Goal: Information Seeking & Learning: Check status

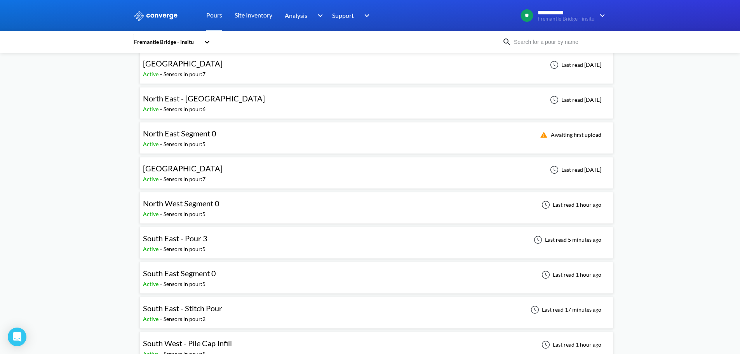
scroll to position [117, 0]
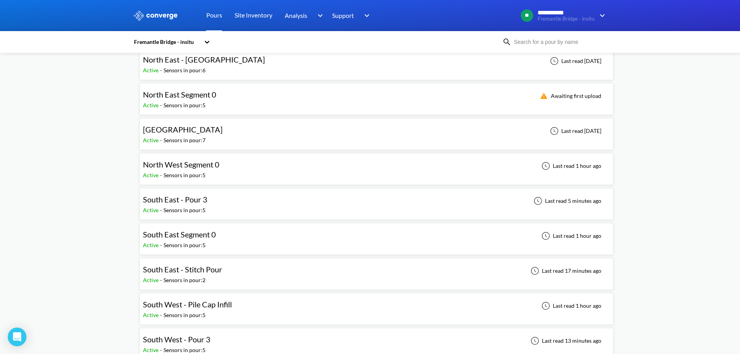
click at [176, 270] on span "South East - Stitch Pour" at bounding box center [182, 268] width 79 height 9
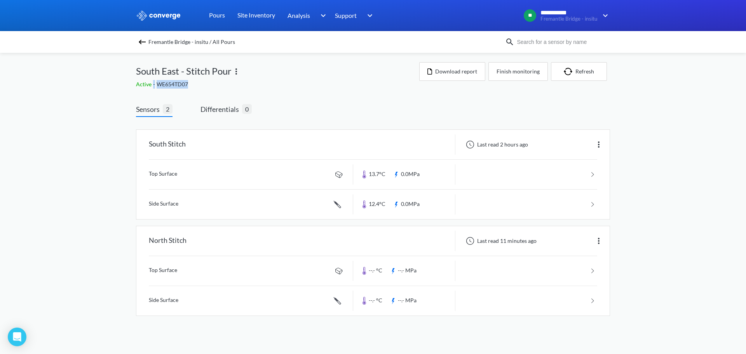
drag, startPoint x: 197, startPoint y: 83, endPoint x: 152, endPoint y: 89, distance: 45.5
click at [152, 89] on div "Fremantle Bridge - insitu / All Pours South East - Stitch Pour Active - WE654TD…" at bounding box center [373, 192] width 474 height 278
drag, startPoint x: 131, startPoint y: 81, endPoint x: 205, endPoint y: 81, distance: 73.4
click at [205, 81] on div "**********" at bounding box center [373, 165] width 746 height 331
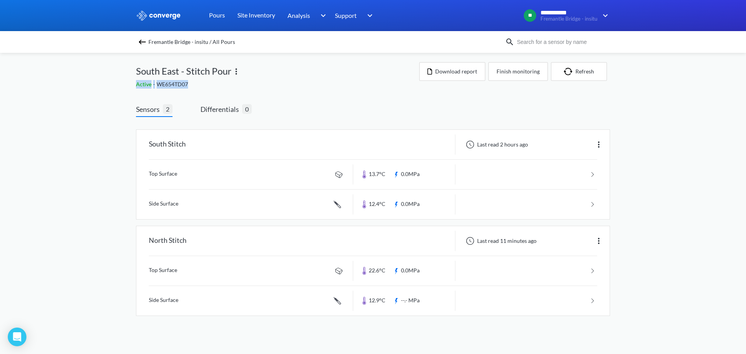
click at [204, 81] on div "Active - WE654TD07" at bounding box center [277, 84] width 283 height 9
click at [170, 265] on link at bounding box center [373, 271] width 448 height 30
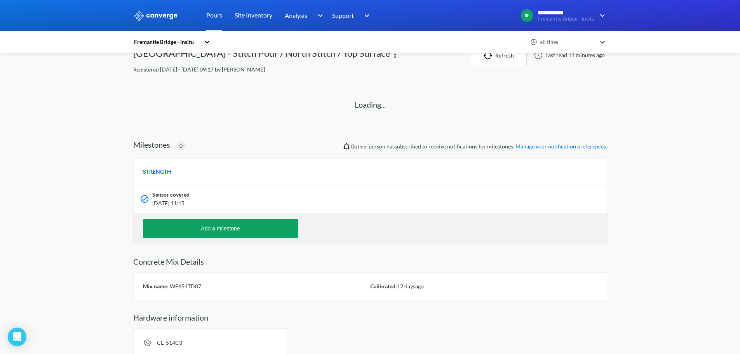
scroll to position [26, 0]
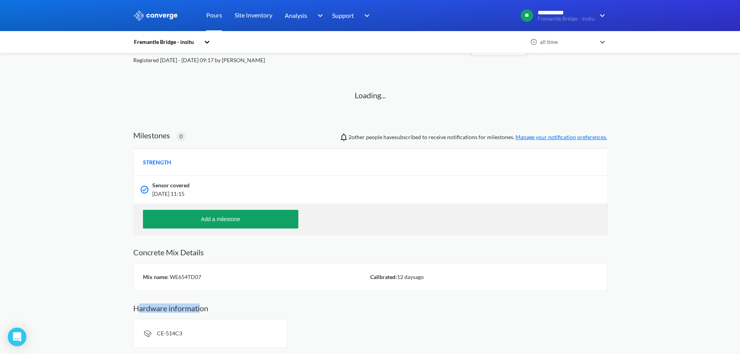
drag, startPoint x: 200, startPoint y: 308, endPoint x: 139, endPoint y: 297, distance: 62.4
click at [139, 297] on div "Fremantle Bridge - insitu all time South East - Stitch Pour / North Stitch / To…" at bounding box center [370, 192] width 474 height 311
click at [139, 296] on div "Fremantle Bridge - insitu all time South East - Stitch Pour / North Stitch / To…" at bounding box center [370, 192] width 474 height 311
click at [128, 124] on div "**********" at bounding box center [370, 164] width 740 height 380
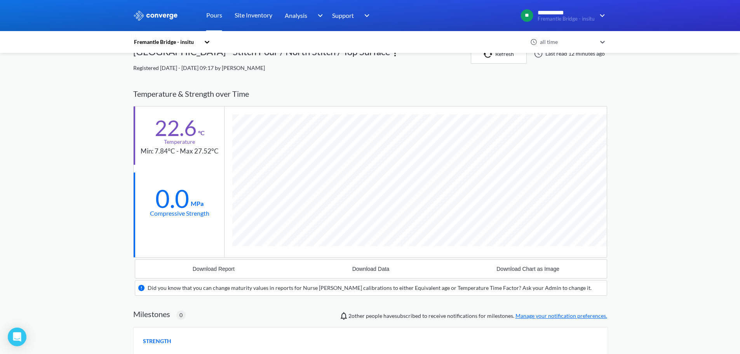
scroll to position [0, 0]
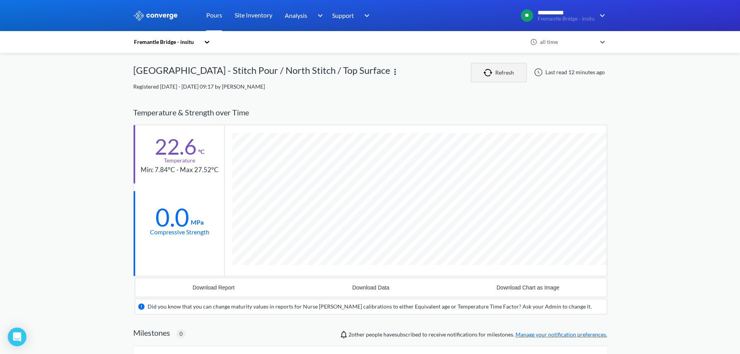
click at [511, 72] on button "Refresh" at bounding box center [499, 72] width 56 height 19
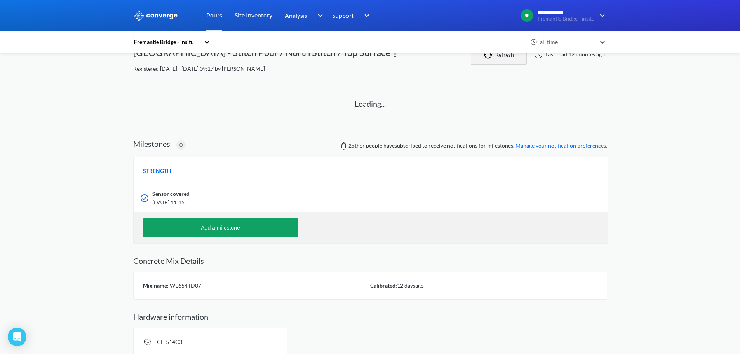
scroll to position [26, 0]
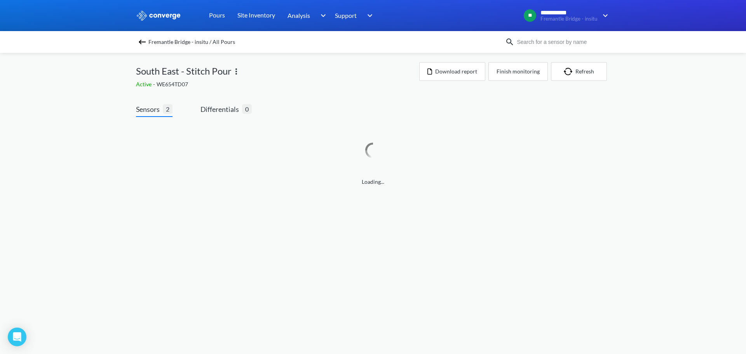
click at [144, 43] on img at bounding box center [141, 41] width 9 height 9
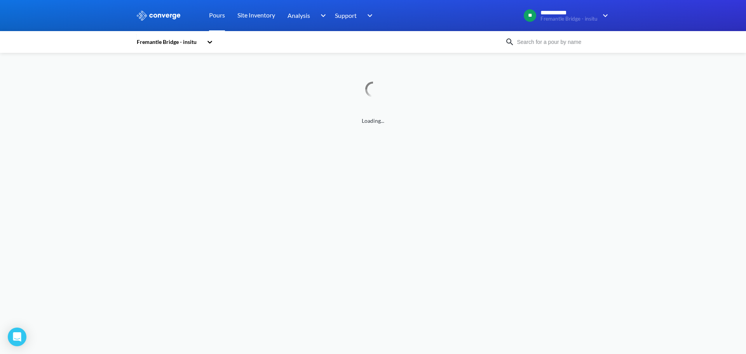
click at [142, 43] on div "Fremantle Bridge - insitu" at bounding box center [169, 42] width 67 height 9
click at [175, 73] on div "Fremantle Bridge - precast" at bounding box center [175, 77] width 78 height 15
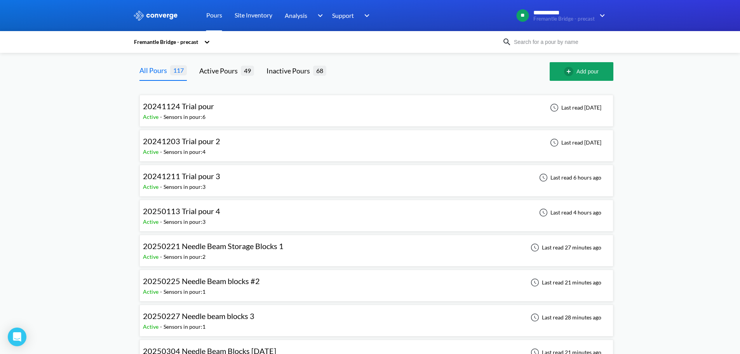
click at [201, 175] on span "20241211 Trial pour 3" at bounding box center [181, 175] width 77 height 9
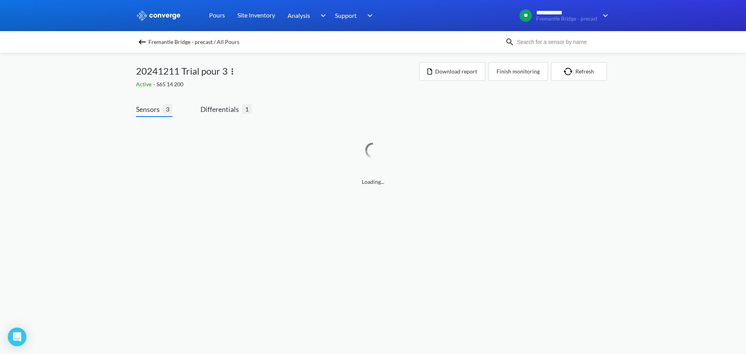
drag, startPoint x: 195, startPoint y: 87, endPoint x: 191, endPoint y: 94, distance: 7.5
click at [192, 93] on div "Fremantle Bridge - precast / All Pours 20241211 Trial pour 3 Active - S65 14 20…" at bounding box center [373, 127] width 474 height 149
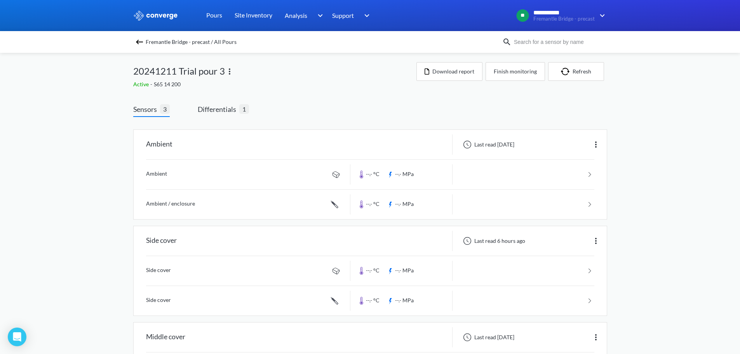
click at [144, 38] on img at bounding box center [139, 41] width 9 height 9
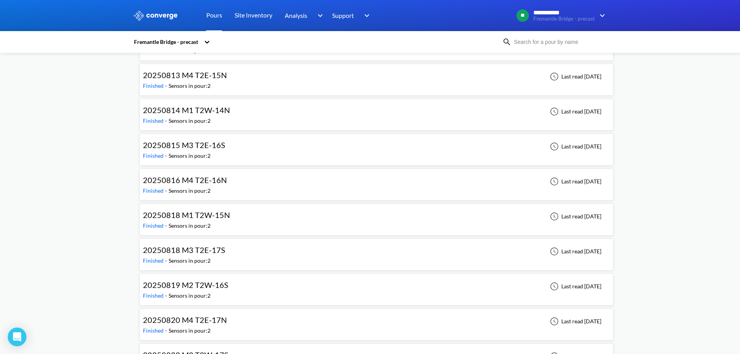
scroll to position [3795, 0]
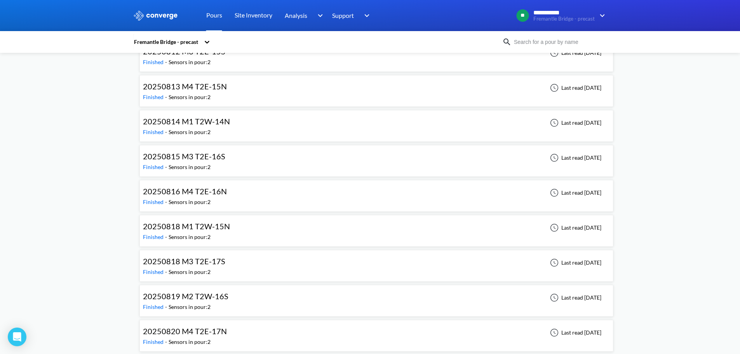
click at [176, 260] on span "20250818 M3 T2E-17S" at bounding box center [184, 260] width 82 height 9
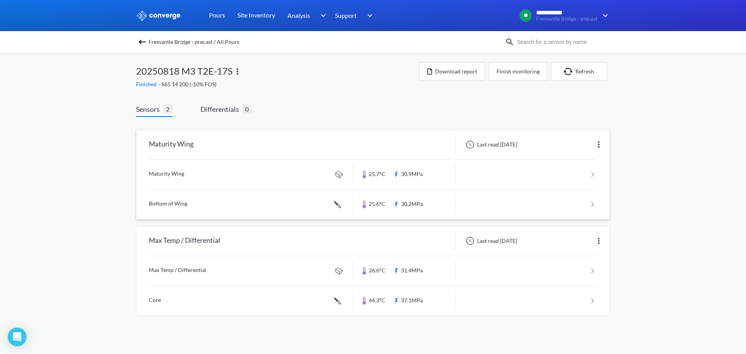
click at [189, 148] on div "Maturity Wing" at bounding box center [171, 144] width 45 height 20
click at [467, 75] on button "Download report" at bounding box center [452, 71] width 66 height 19
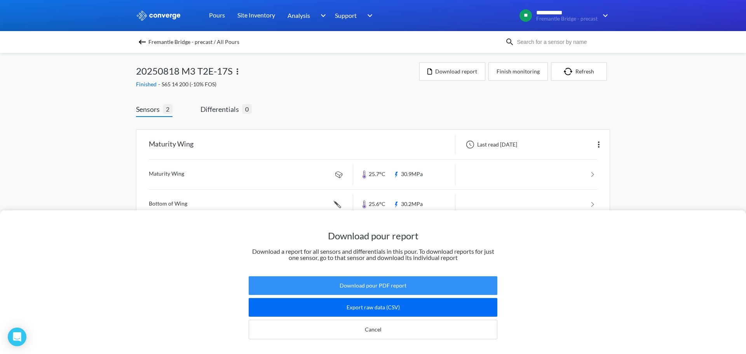
click at [363, 280] on button "Download pour PDF report" at bounding box center [373, 285] width 249 height 19
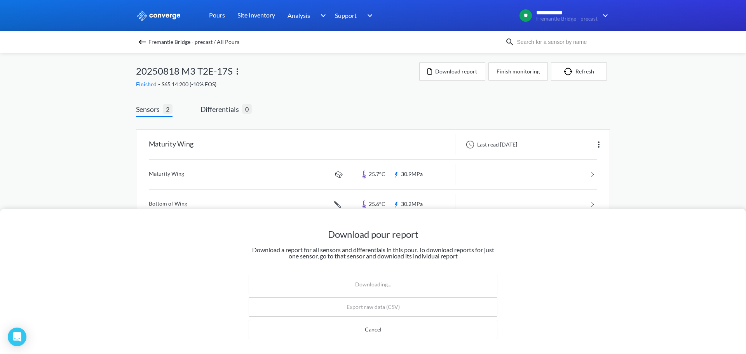
click at [294, 82] on div "Download pour report Download a report for all sensors and differentials in thi…" at bounding box center [373, 177] width 746 height 354
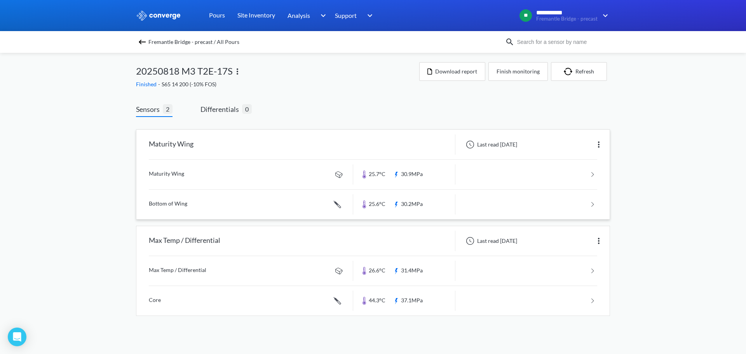
click at [238, 170] on link at bounding box center [373, 175] width 448 height 30
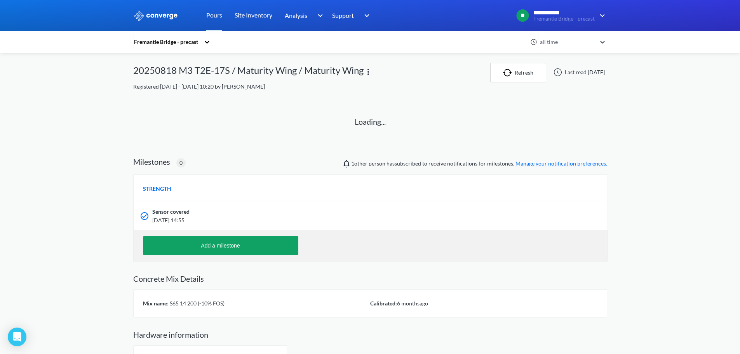
click at [269, 116] on div "Loading..." at bounding box center [370, 123] width 455 height 46
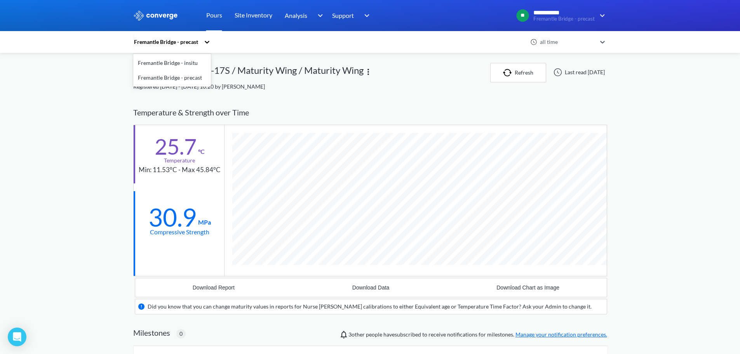
click at [176, 37] on div "Fremantle Bridge - precast" at bounding box center [168, 42] width 70 height 18
click at [179, 61] on div "Fremantle Bridge - insitu" at bounding box center [172, 63] width 78 height 15
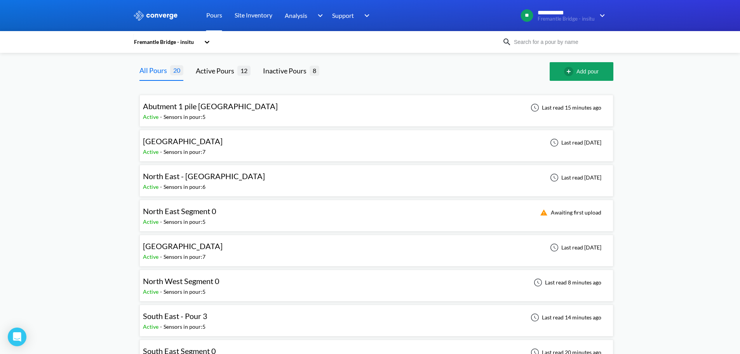
scroll to position [39, 0]
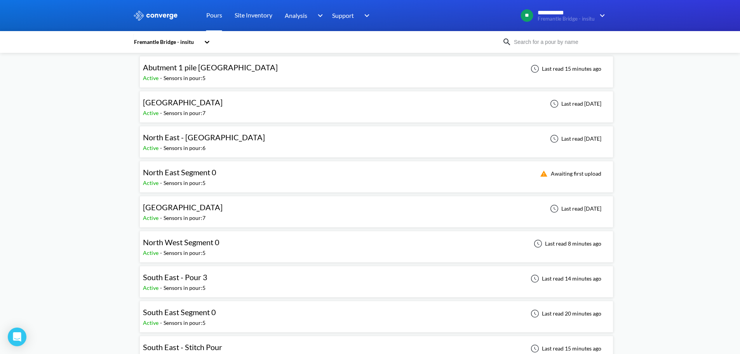
click at [238, 212] on div "[GEOGRAPHIC_DATA] Active - Sensors in pour: 7 Last read [DATE]" at bounding box center [376, 211] width 467 height 25
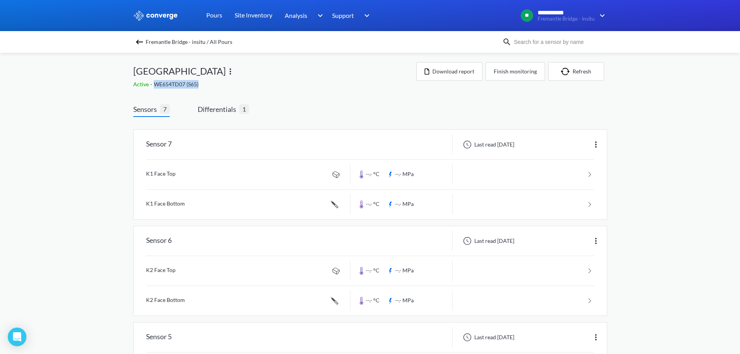
drag, startPoint x: 203, startPoint y: 85, endPoint x: 159, endPoint y: 87, distance: 44.7
click at [159, 87] on div "Active - WE654TD07 (S65)" at bounding box center [274, 84] width 283 height 9
drag, startPoint x: 148, startPoint y: 79, endPoint x: 208, endPoint y: 84, distance: 60.0
click at [208, 84] on div "[GEOGRAPHIC_DATA] Active - WE654TD07 (S65)" at bounding box center [274, 75] width 283 height 26
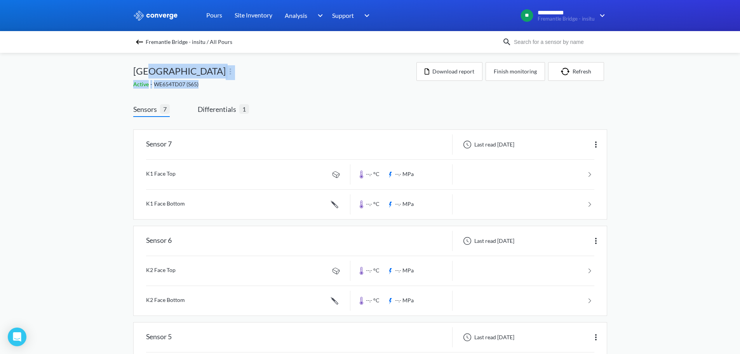
click at [208, 84] on div "Active - WE654TD07 (S65)" at bounding box center [274, 84] width 283 height 9
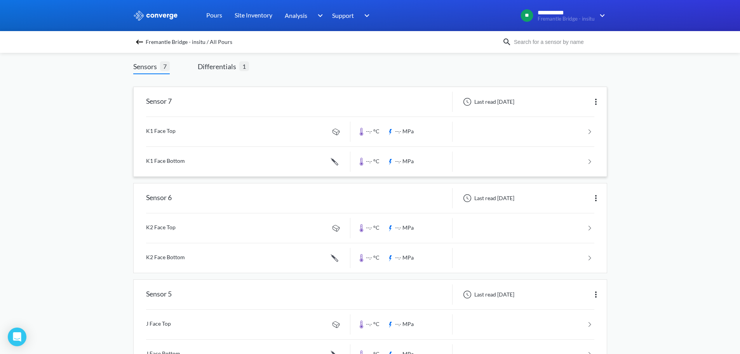
scroll to position [39, 0]
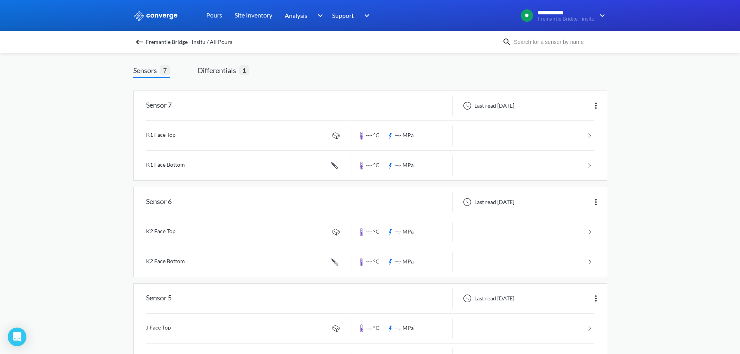
click at [137, 40] on div "Fremantle Bridge - insitu / All Pours" at bounding box center [317, 42] width 369 height 11
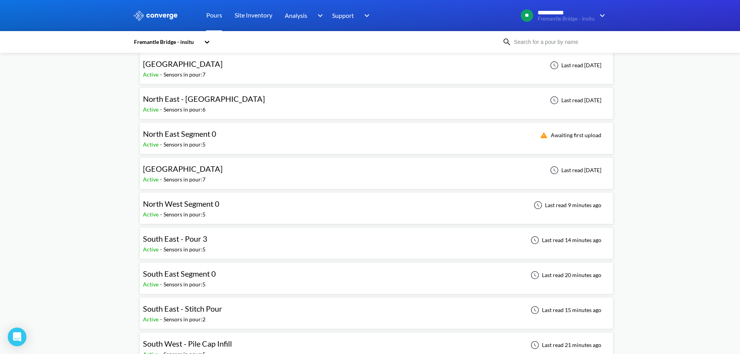
scroll to position [78, 0]
click at [181, 310] on span "South East - Stitch Pour" at bounding box center [182, 307] width 79 height 9
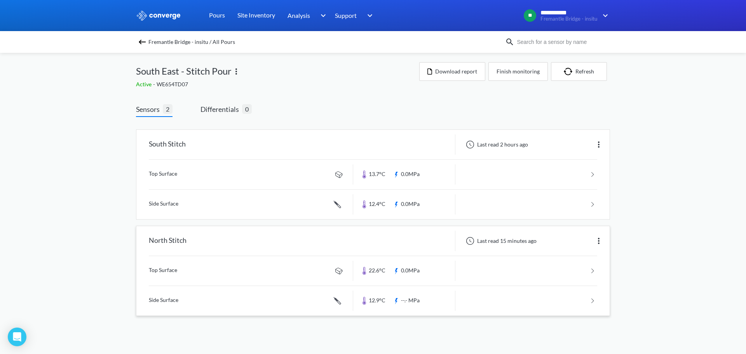
click at [418, 267] on link at bounding box center [373, 271] width 448 height 30
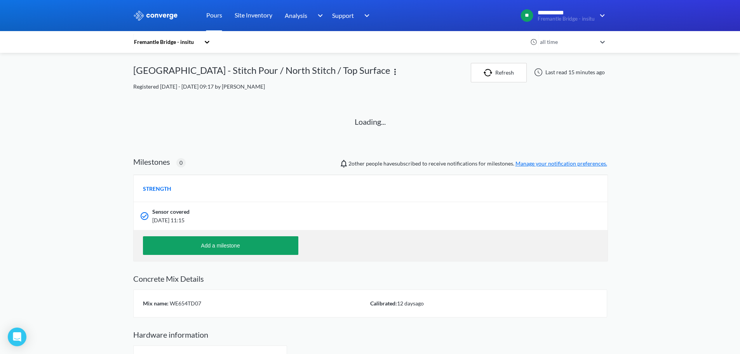
drag, startPoint x: 151, startPoint y: 212, endPoint x: 221, endPoint y: 220, distance: 71.1
click at [221, 220] on div "Sensor covered [DATE] 11:15" at bounding box center [371, 216] width 474 height 28
click at [82, 215] on div "**********" at bounding box center [370, 190] width 740 height 380
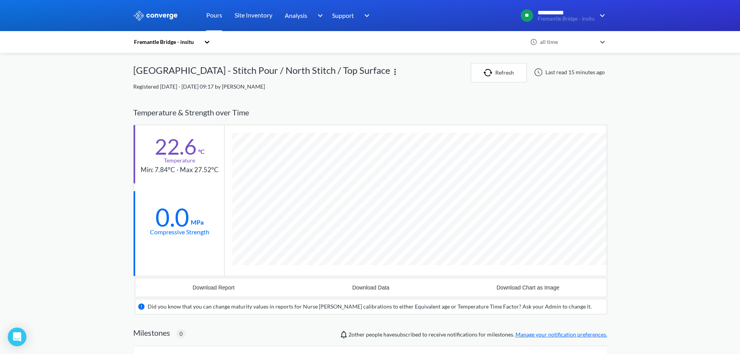
scroll to position [482, 474]
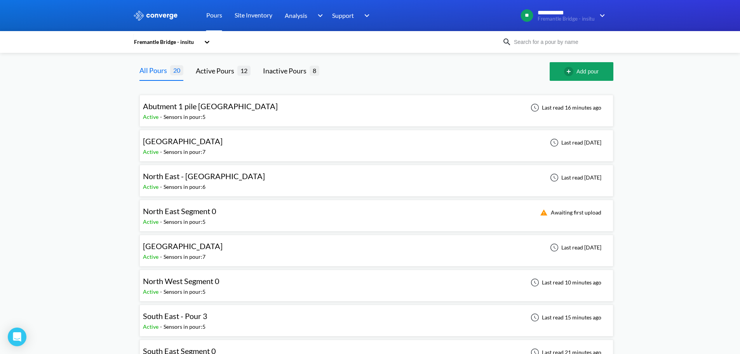
click at [188, 217] on div "Sensors in pour: 5" at bounding box center [184, 221] width 42 height 9
click at [199, 282] on span "North West Segment 0" at bounding box center [181, 280] width 77 height 9
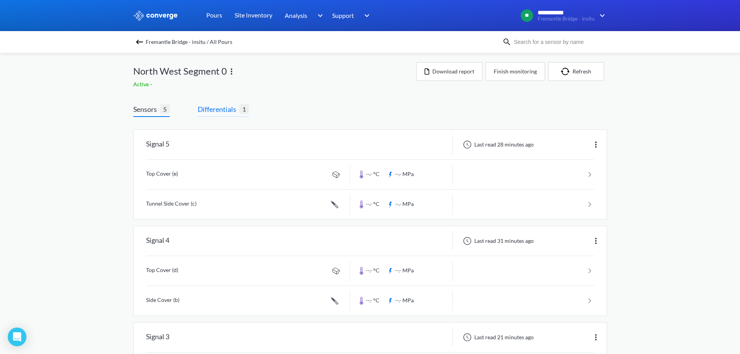
click at [226, 108] on span "Differentials" at bounding box center [219, 109] width 42 height 11
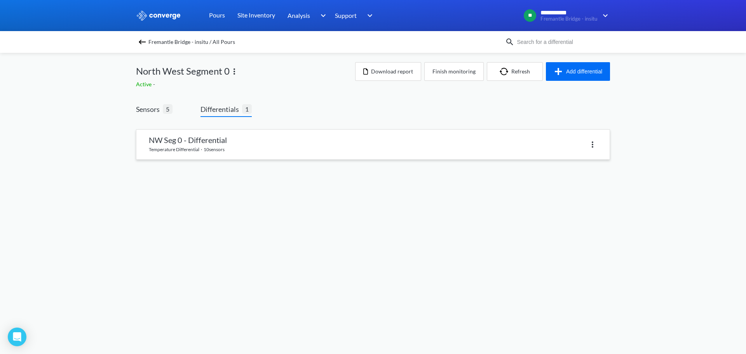
click at [209, 142] on link at bounding box center [372, 145] width 473 height 30
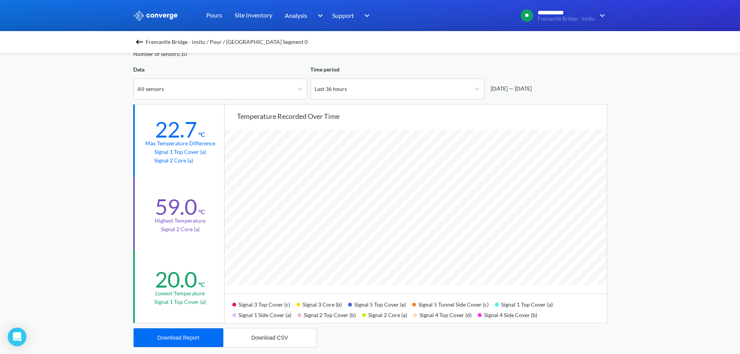
scroll to position [650, 740]
click at [472, 89] on div at bounding box center [477, 89] width 14 height 14
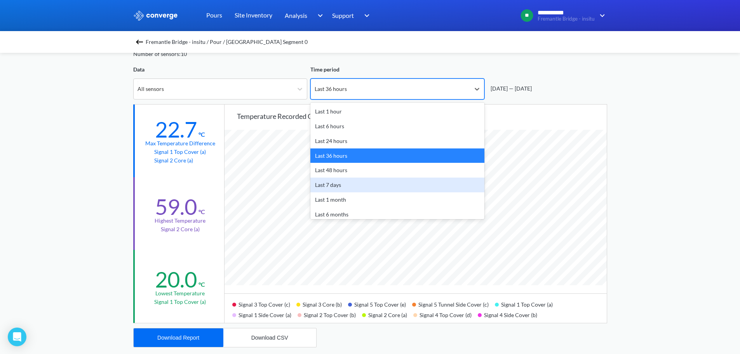
click at [390, 185] on div "Last 7 days" at bounding box center [397, 184] width 174 height 15
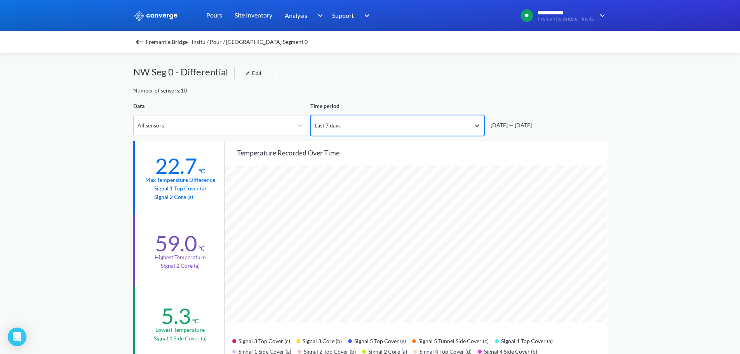
scroll to position [0, 0]
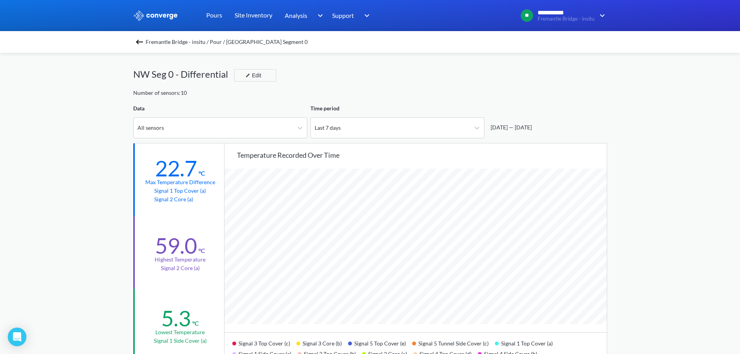
click at [142, 42] on img at bounding box center [139, 41] width 9 height 9
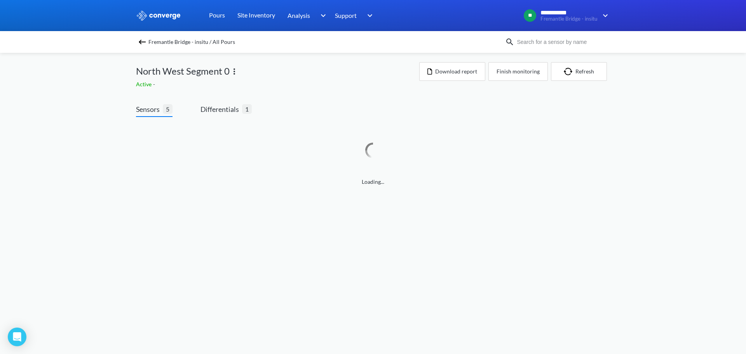
click at [149, 37] on span "Fremantle Bridge - insitu / All Pours" at bounding box center [191, 42] width 87 height 11
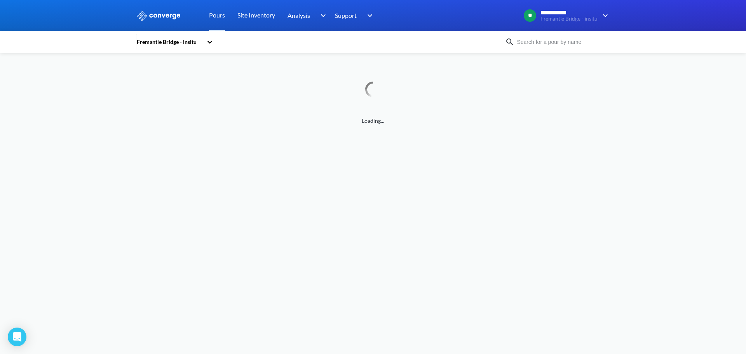
click at [34, 123] on div "**********" at bounding box center [373, 62] width 746 height 125
